Goal: Browse casually

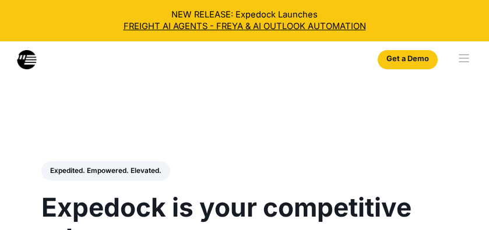
select select
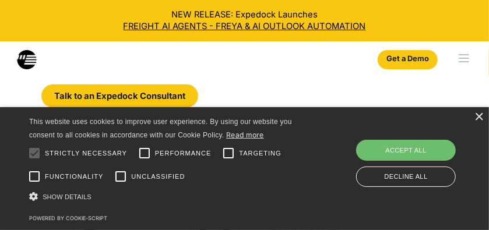
scroll to position [99, 0]
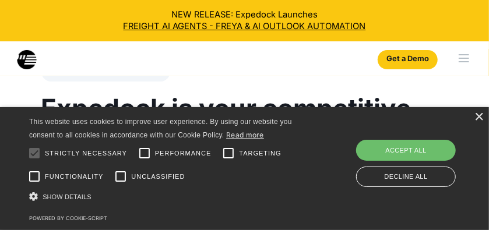
click at [276, 79] on div "Expedited. Empowered. Elevated. Automate Freight Document Extraction at 99.97% …" at bounding box center [244, 166] width 407 height 208
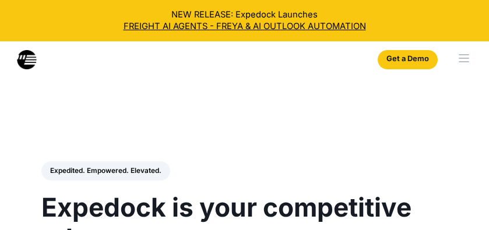
select select
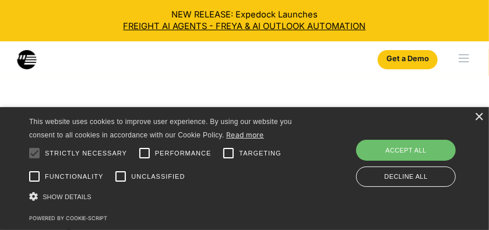
scroll to position [45, 0]
click at [398, 174] on div "Decline all" at bounding box center [406, 177] width 100 height 20
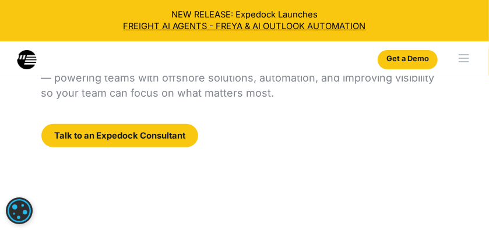
scroll to position [176, 0]
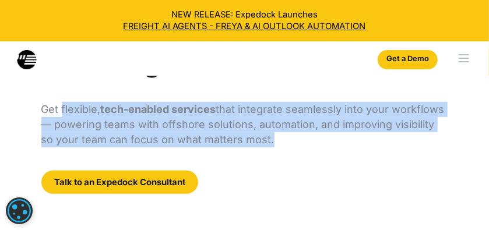
drag, startPoint x: 59, startPoint y: 108, endPoint x: 254, endPoint y: 136, distance: 196.2
click at [254, 136] on p "Get flexible, tech-enabled services that integrate seamlessly into your workflo…" at bounding box center [244, 124] width 407 height 45
copy p "flexible, tech-enabled services that integrate seamlessly into your workflows —…"
